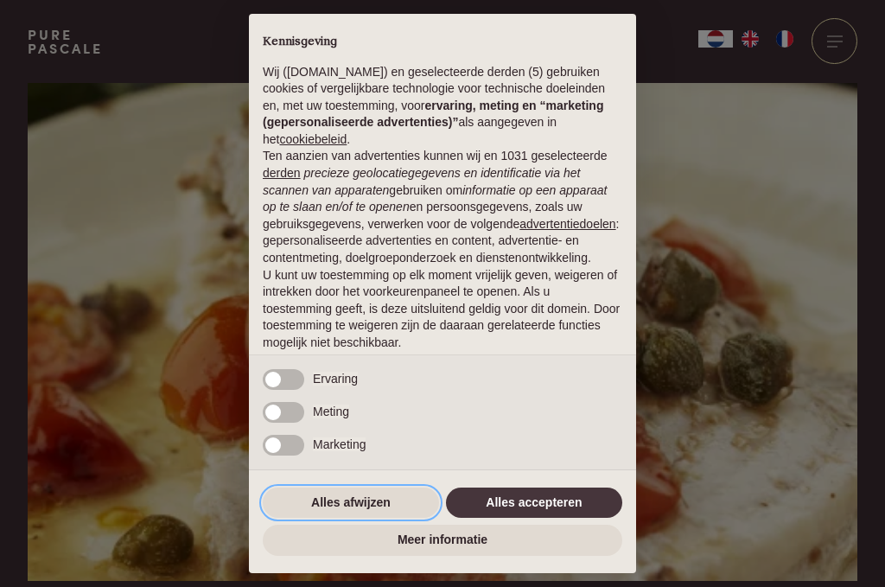
click at [357, 495] on button "Alles afwijzen" at bounding box center [351, 502] width 176 height 31
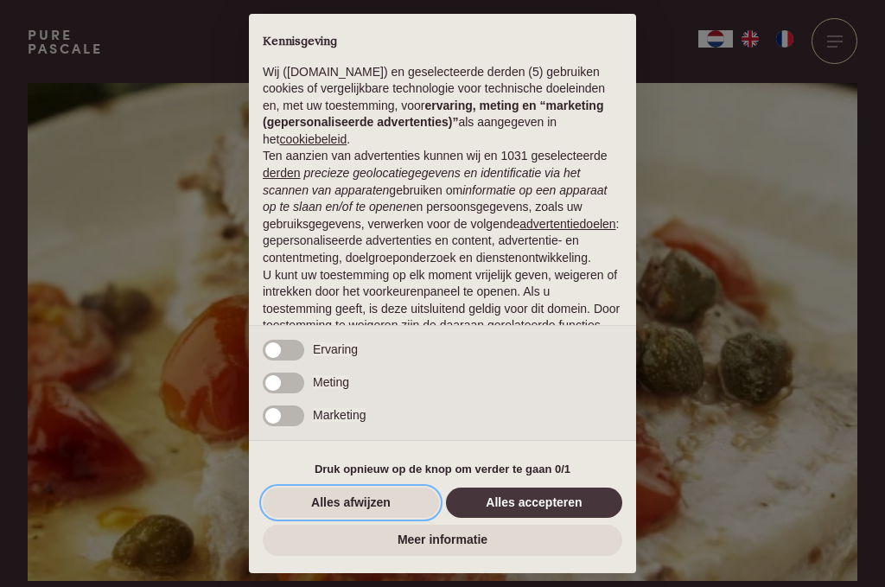
scroll to position [96, 0]
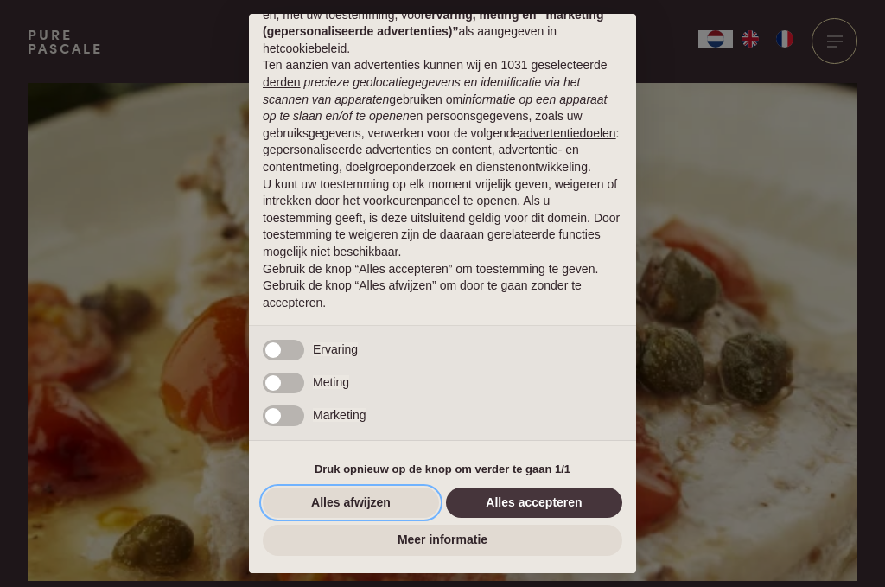
click at [367, 496] on button "Alles afwijzen" at bounding box center [351, 502] width 176 height 31
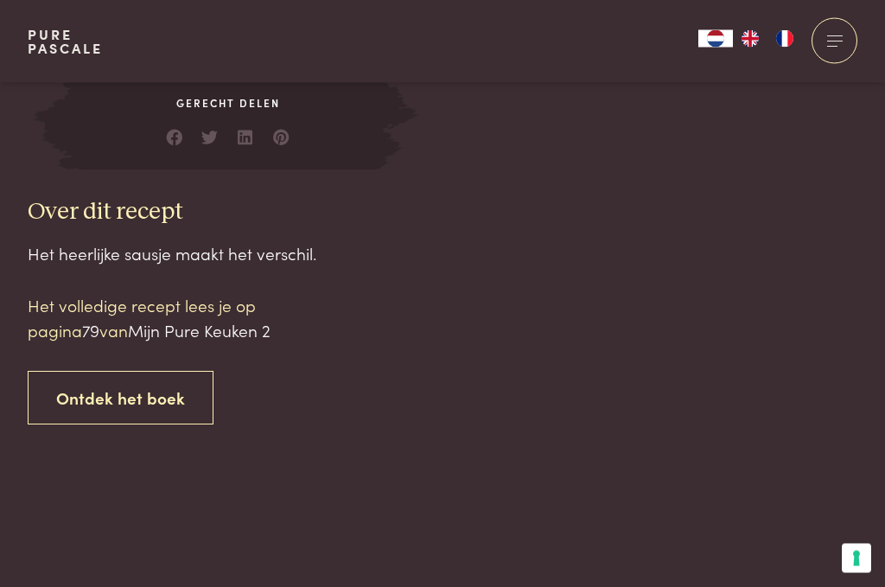
scroll to position [1582, 0]
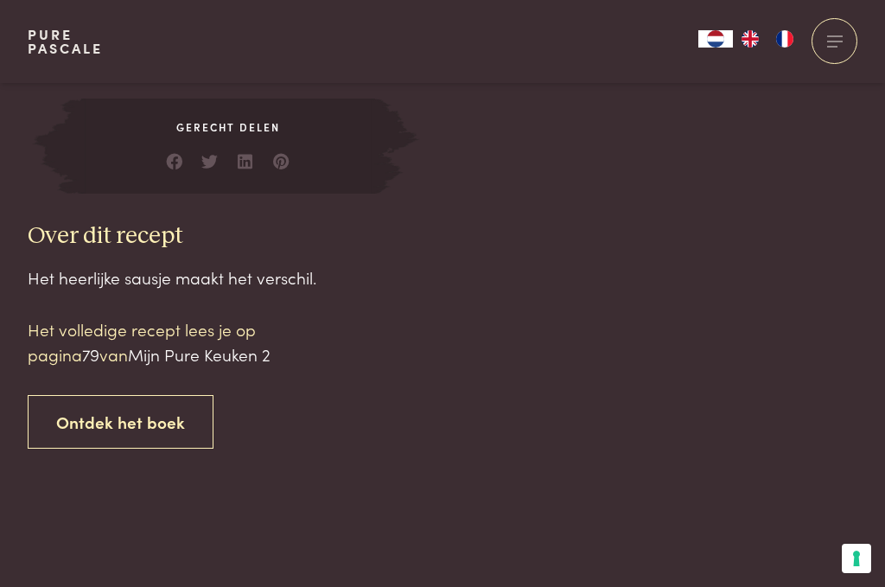
click at [142, 395] on link "Ontdek het boek" at bounding box center [121, 422] width 186 height 54
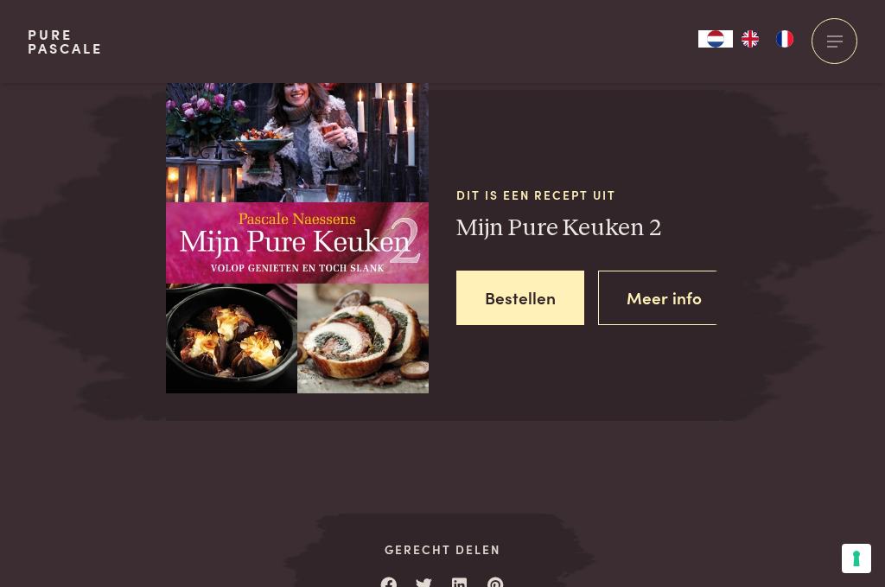
scroll to position [2172, 0]
click at [675, 270] on link "Meer info" at bounding box center [664, 297] width 132 height 54
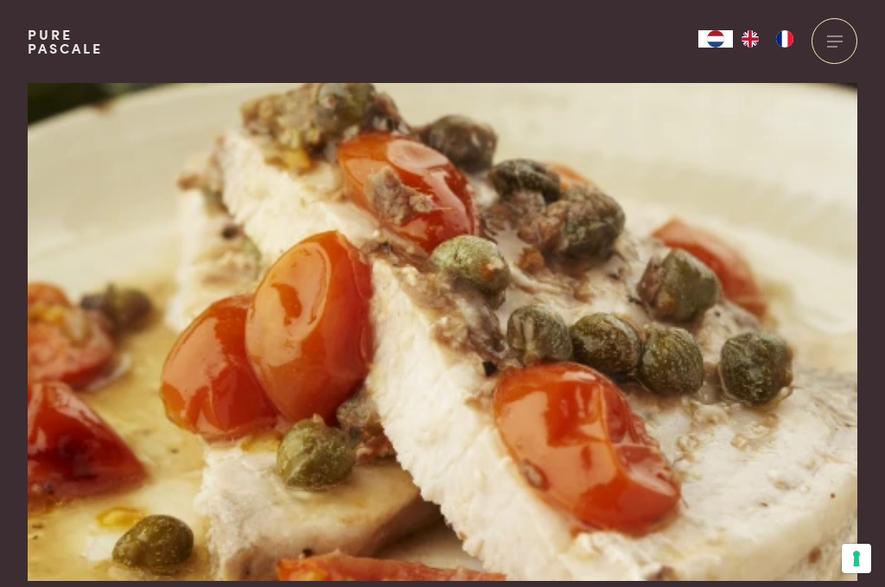
scroll to position [2172, 0]
